Goal: Communication & Community: Ask a question

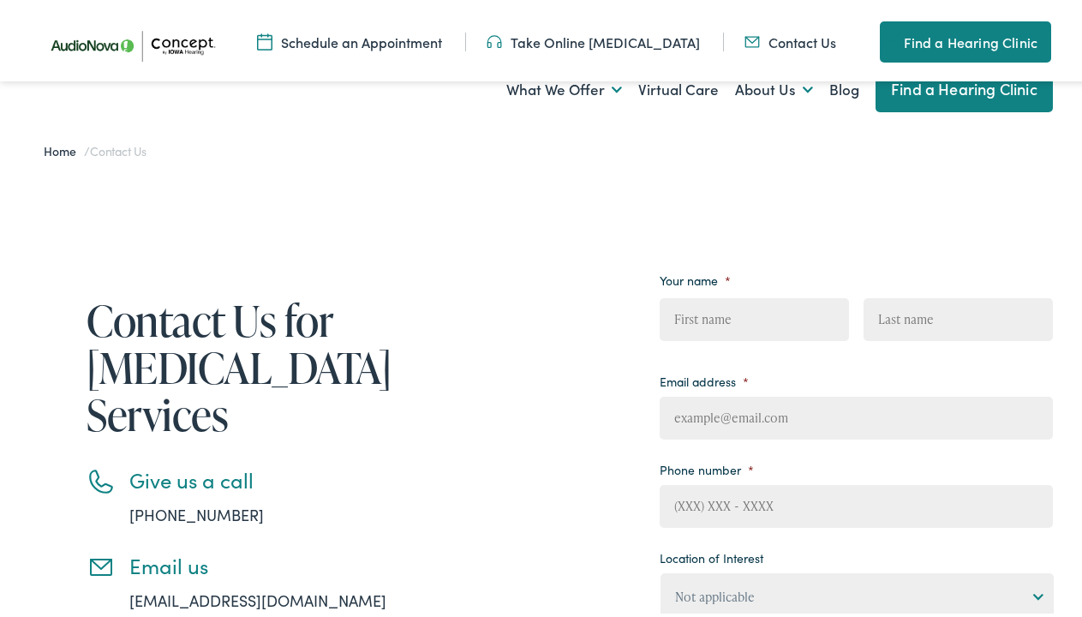
scroll to position [270, 0]
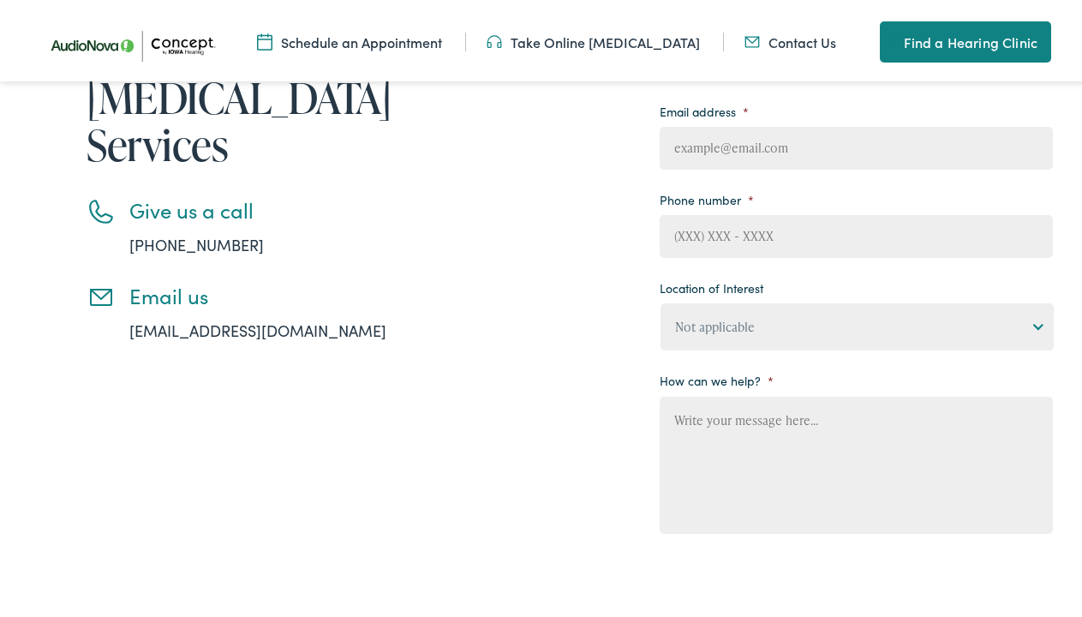
type input "Gabby"
type input "[PERSON_NAME]"
type input "[EMAIL_ADDRESS][DOMAIN_NAME]"
type input "[PHONE_NUMBER]"
type textarea "Hire remote legal staff from starting $12 /hr We place and fully manage afforda…"
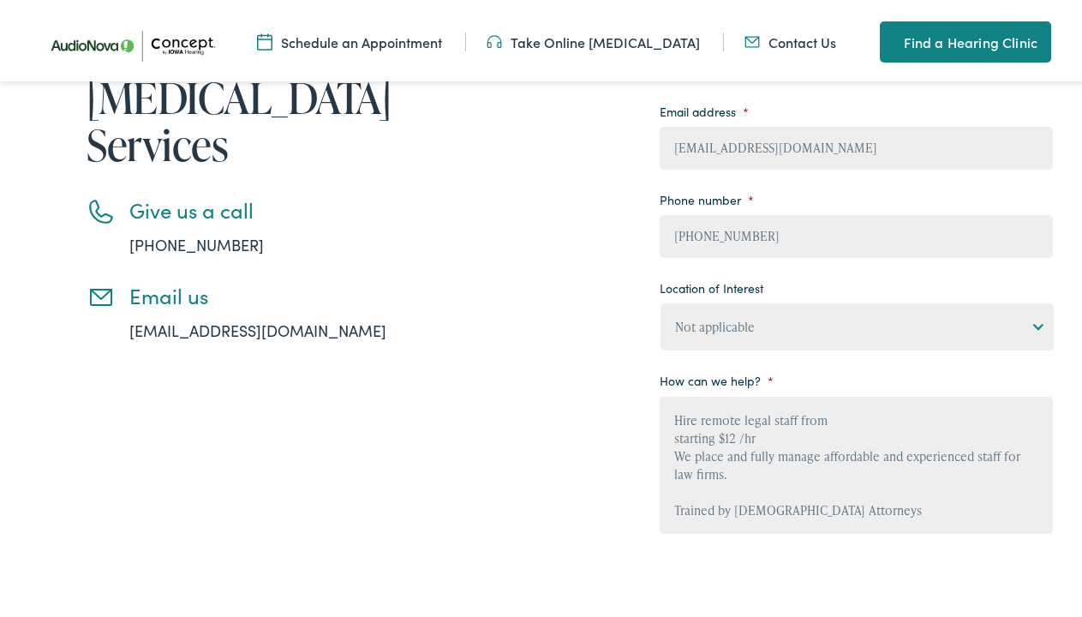
scroll to position [57, 0]
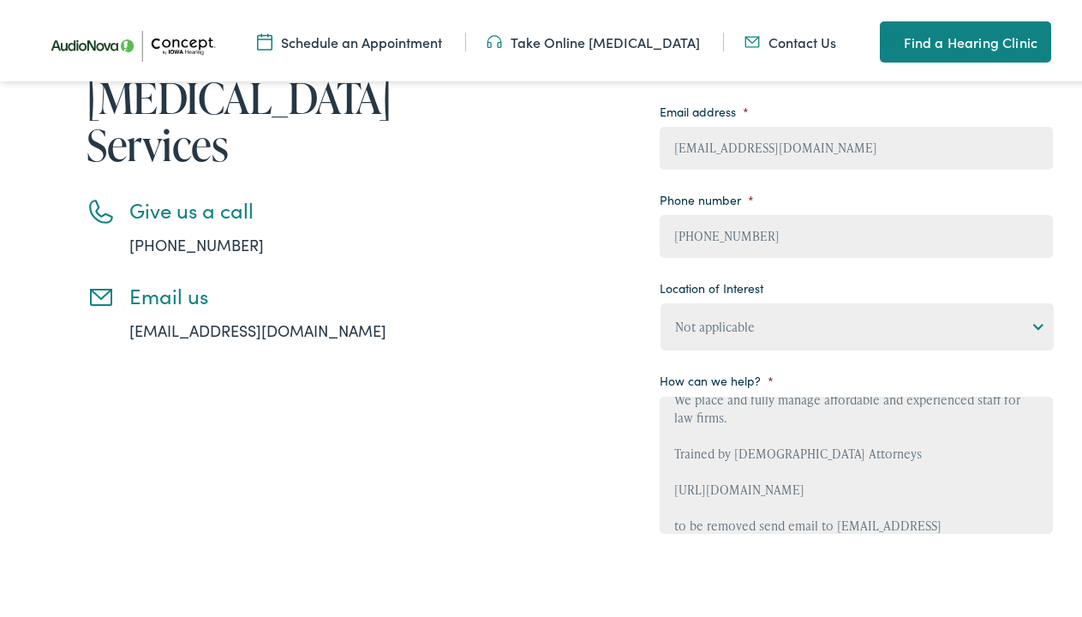
select select "Concept by [US_STATE] Hearing, [GEOGRAPHIC_DATA]"
